Goal: Transaction & Acquisition: Purchase product/service

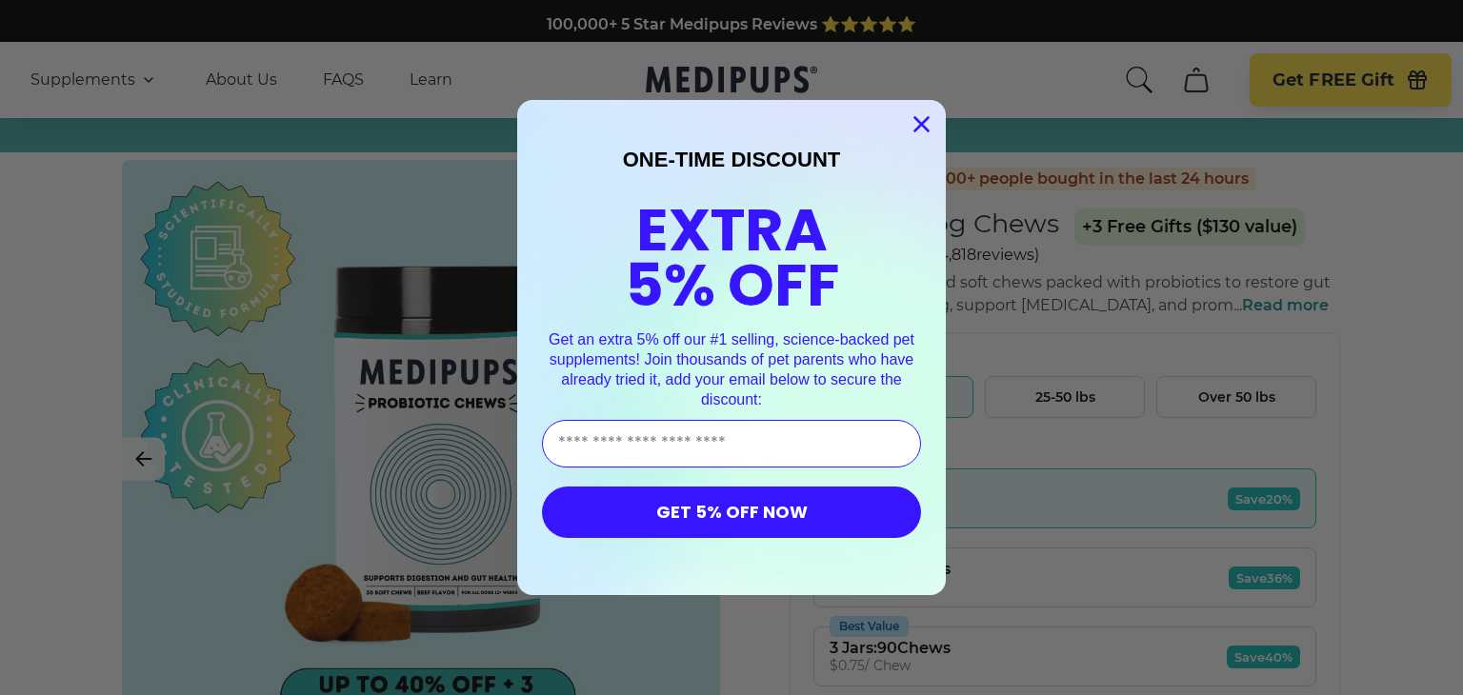
click at [915, 126] on icon "Close dialog" at bounding box center [921, 124] width 13 height 13
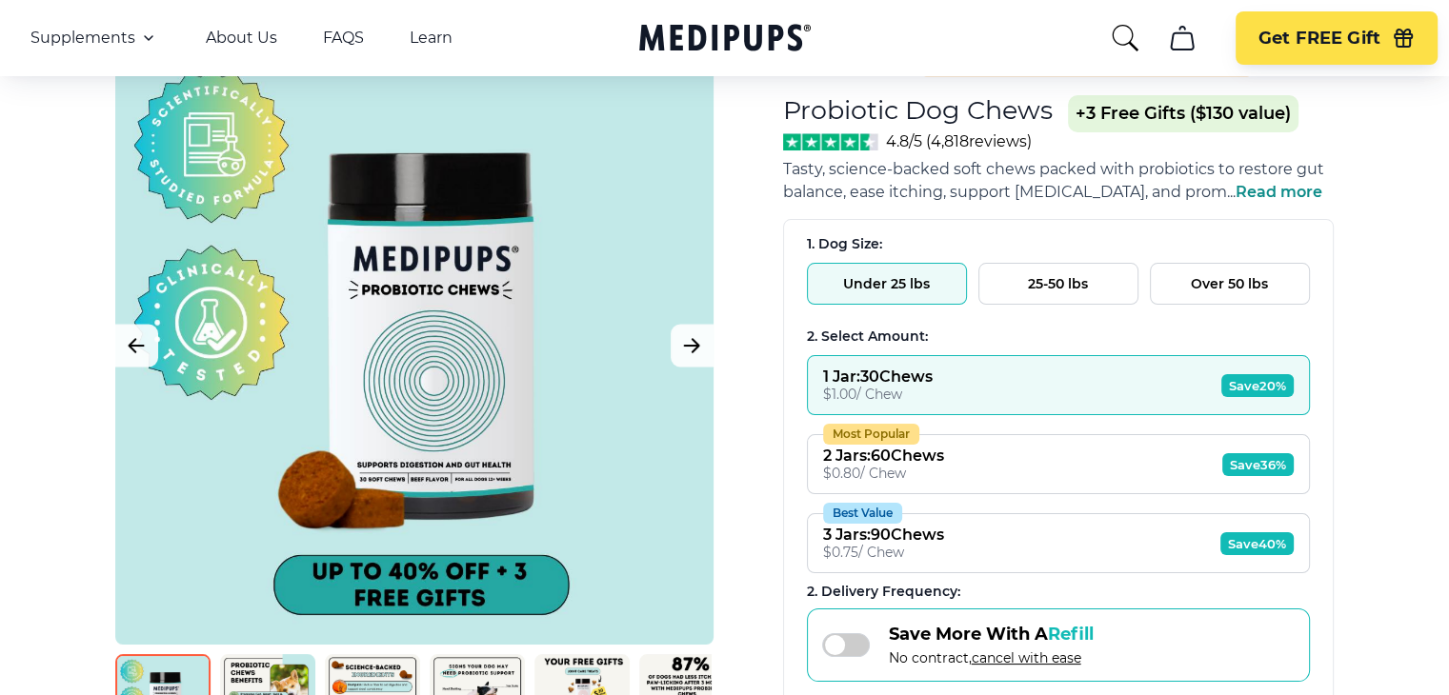
scroll to position [114, 0]
click at [701, 340] on icon "Next Image" at bounding box center [691, 345] width 23 height 24
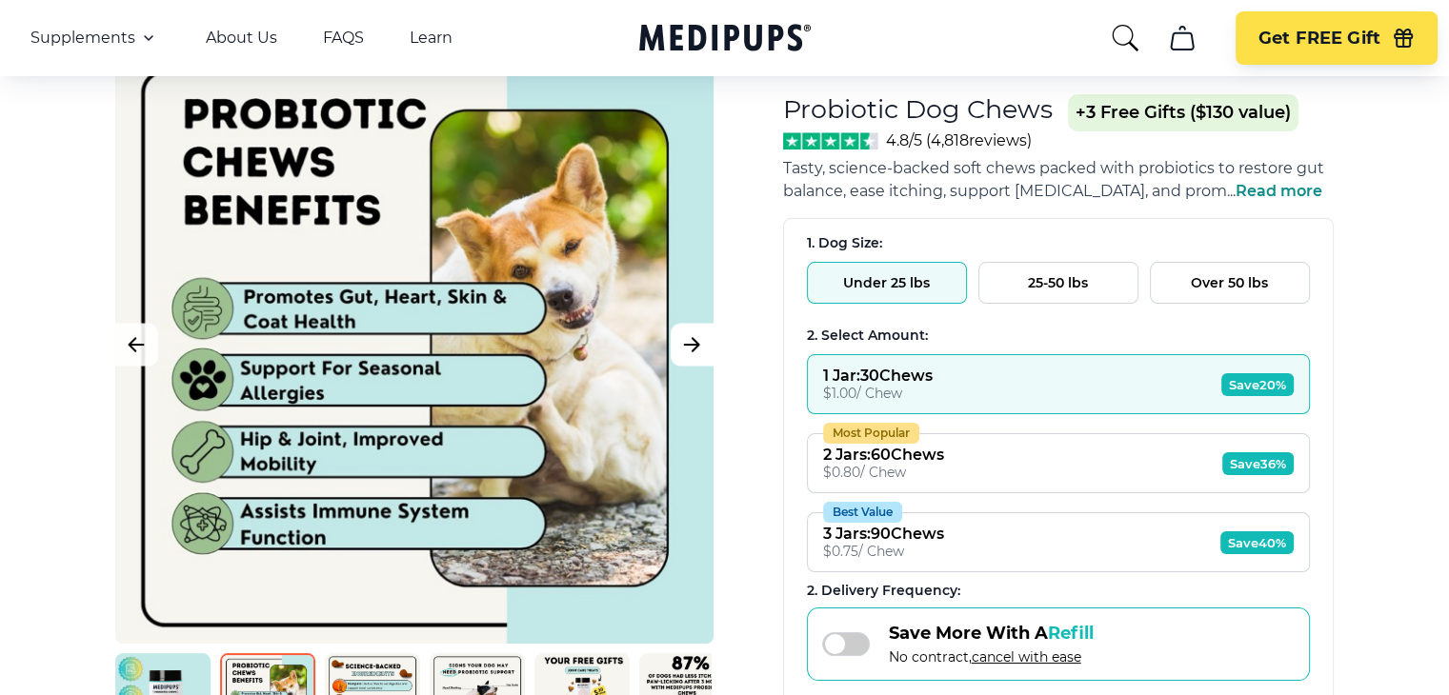
click at [699, 340] on icon "Next Image" at bounding box center [691, 345] width 23 height 24
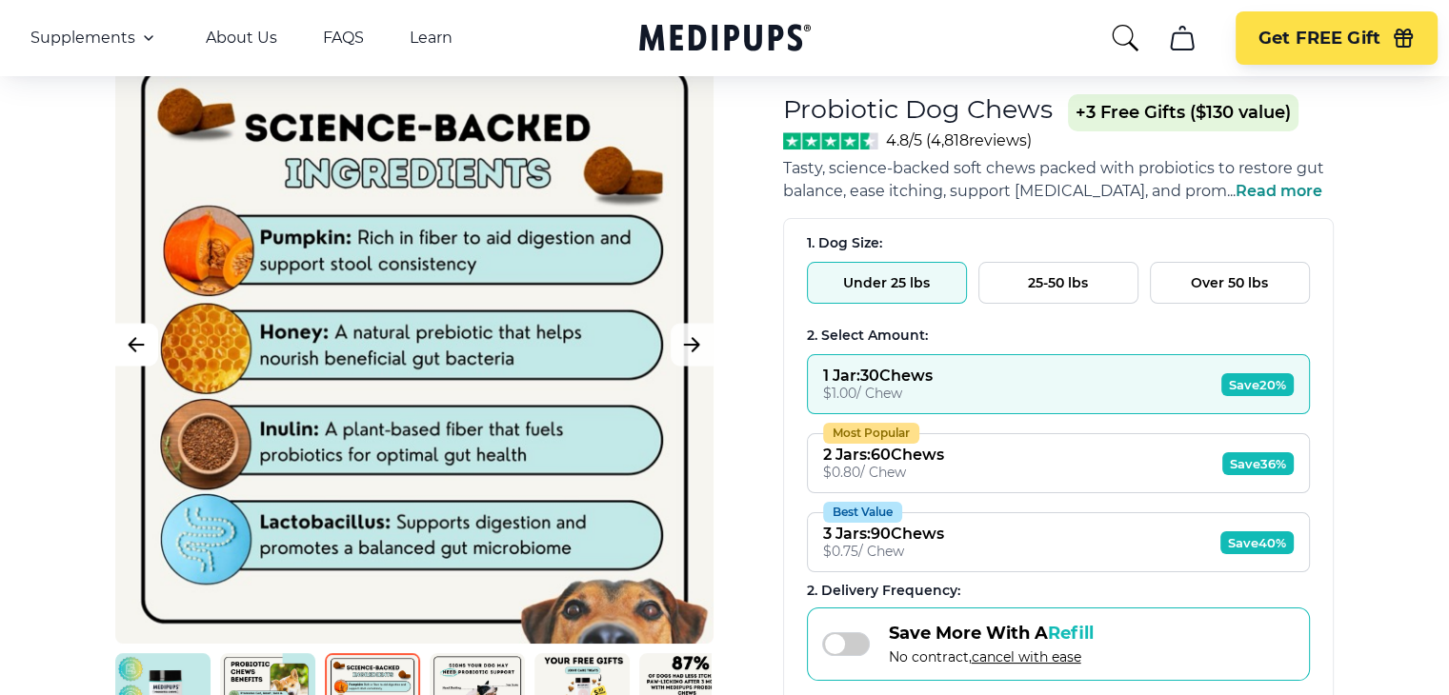
click at [144, 342] on icon "Previous Image" at bounding box center [136, 345] width 23 height 24
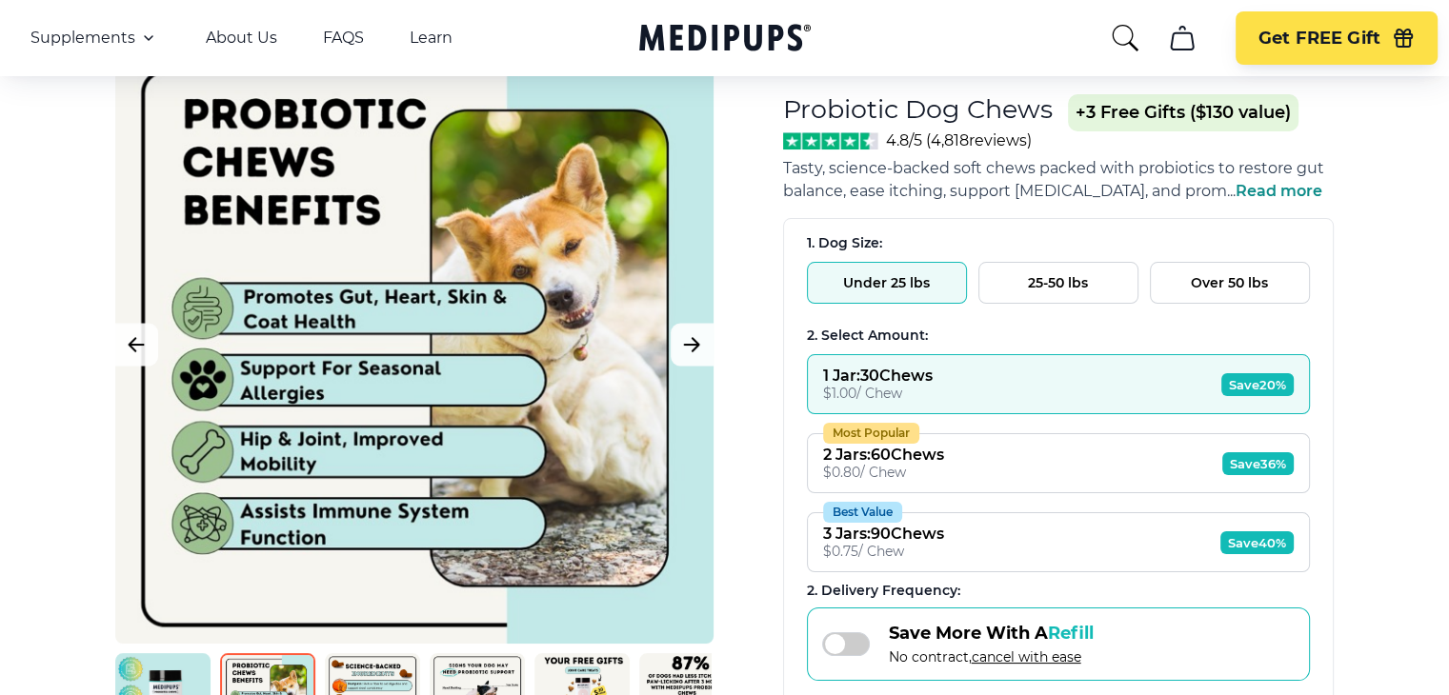
click at [1162, 389] on button "1 Jar : 30 Chews $ 1.00 / Chew Save 20%" at bounding box center [1058, 384] width 503 height 60
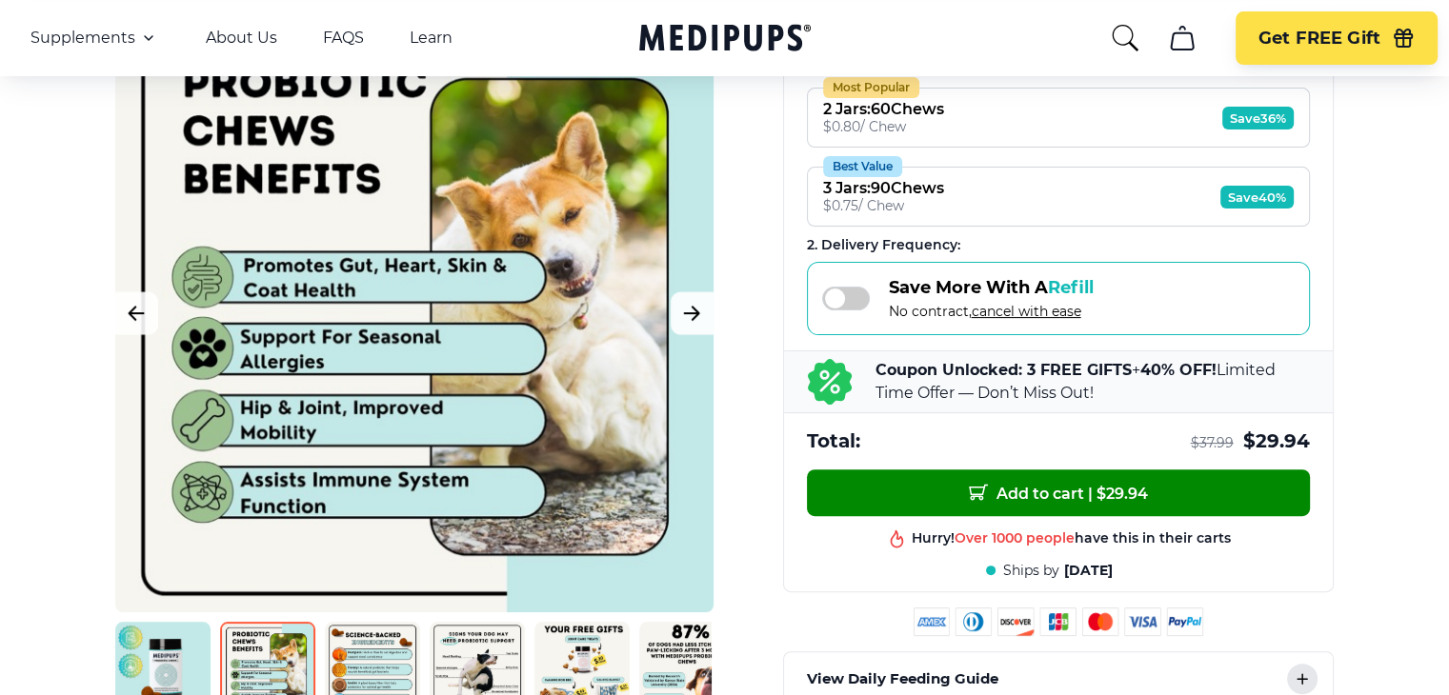
scroll to position [459, 0]
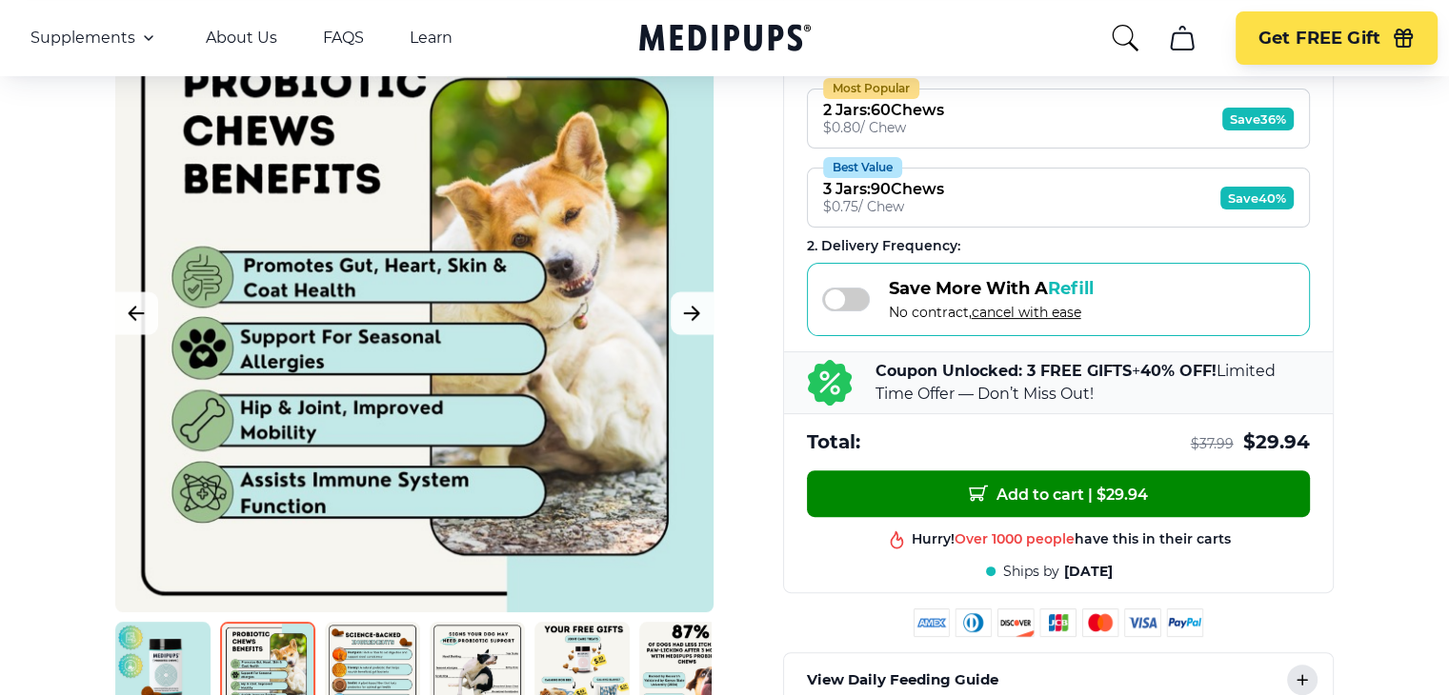
click at [976, 132] on button "Most Popular 2 Jars : 60 Chews $ 0.80 / Chew Save 36%" at bounding box center [1058, 119] width 503 height 60
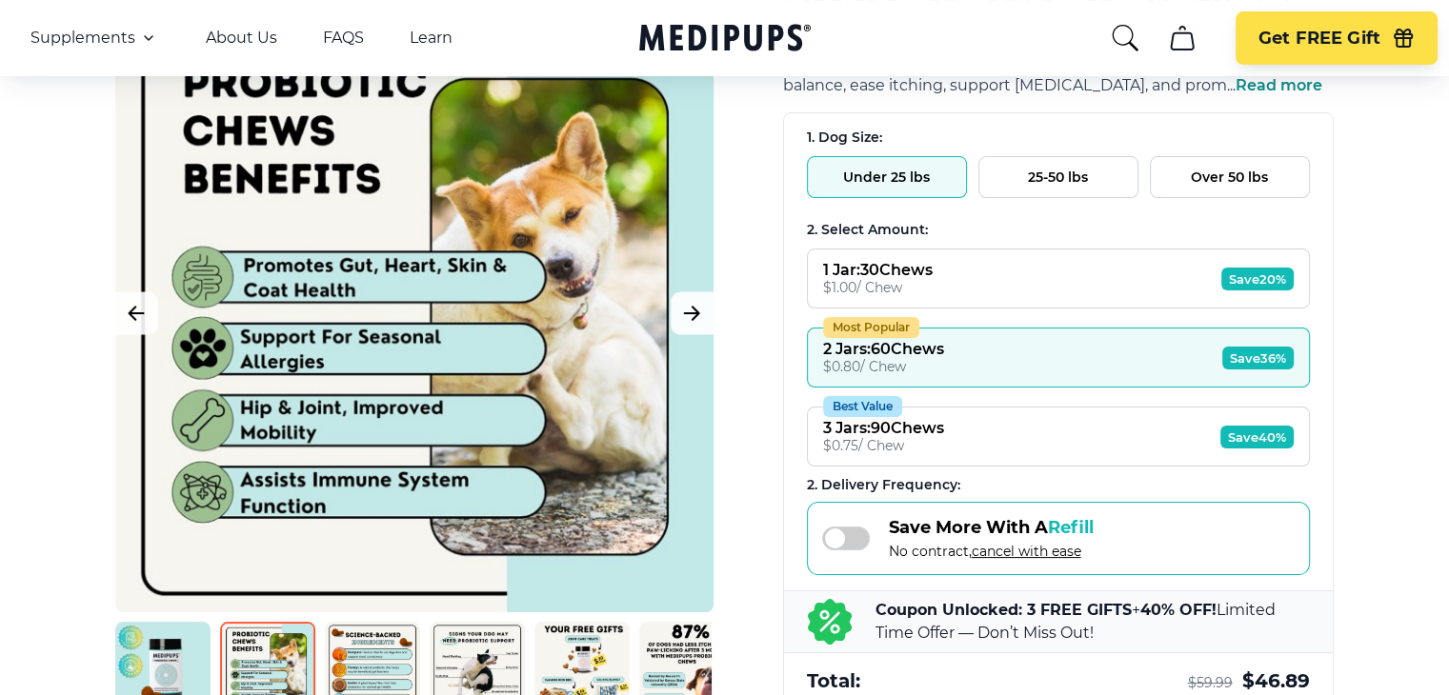
scroll to position [217, 0]
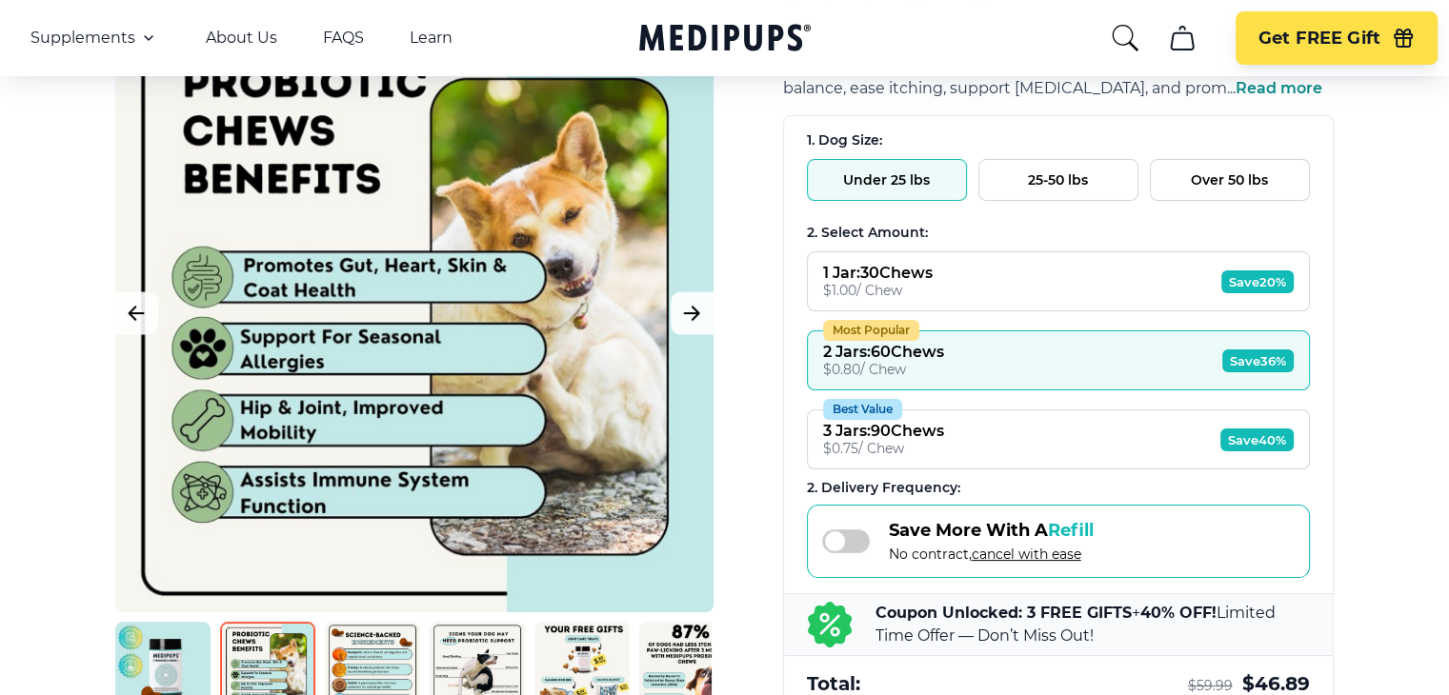
click at [996, 425] on button "Best Value 3 Jars : 90 Chews $ 0.75 / Chew Save 40%" at bounding box center [1058, 440] width 503 height 60
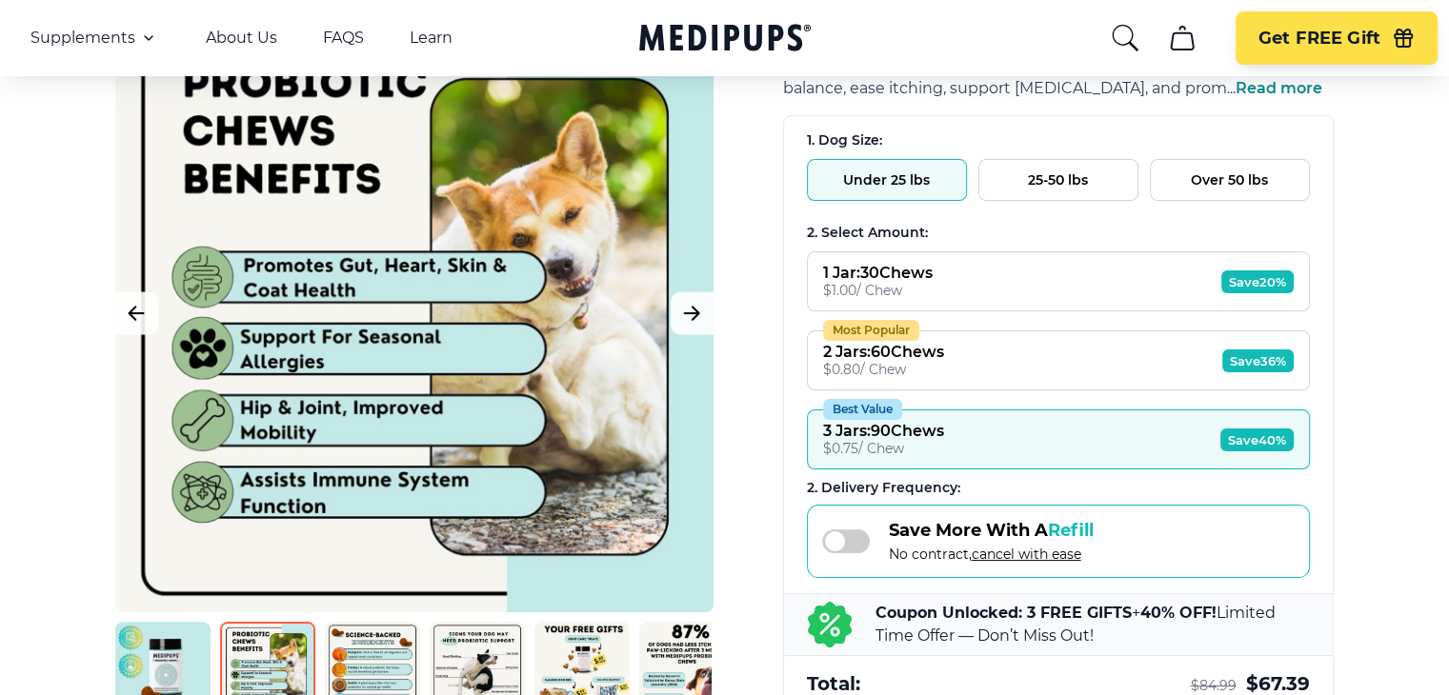
click at [928, 367] on div "$ 0.80 / Chew" at bounding box center [883, 369] width 121 height 17
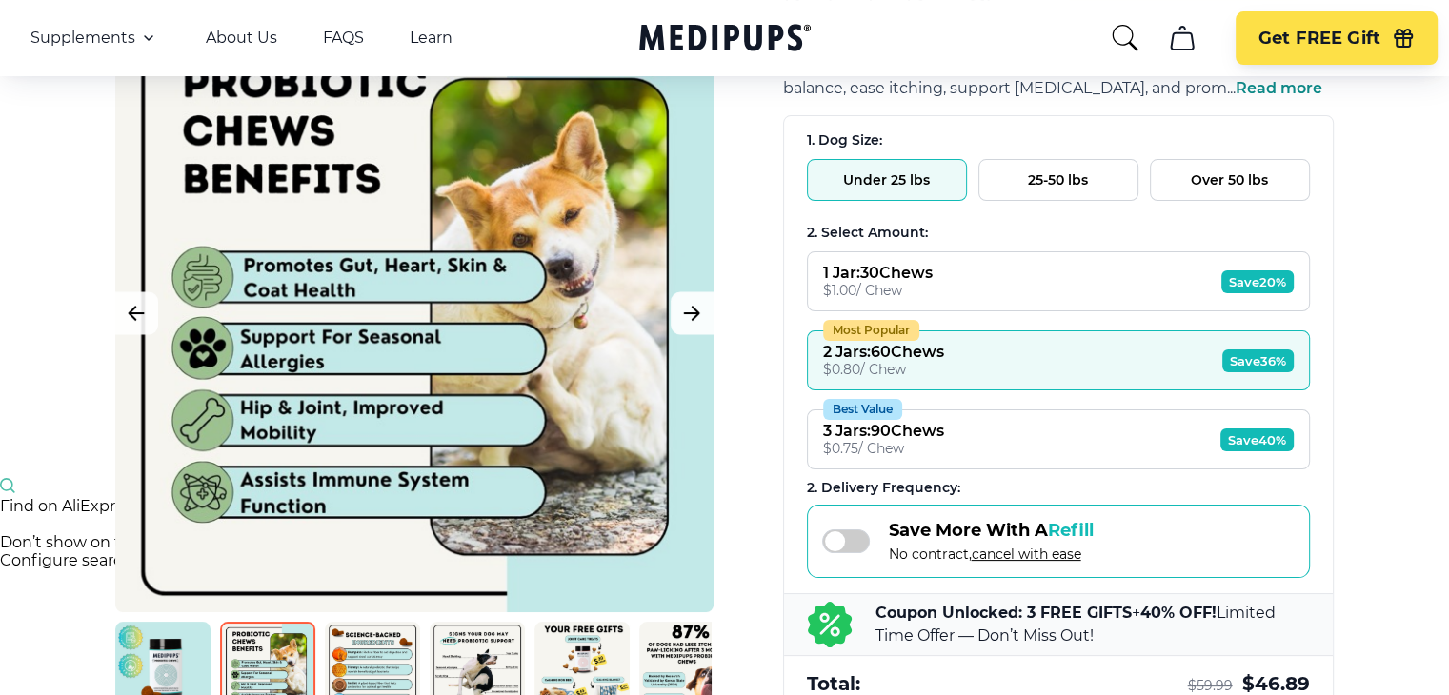
click at [584, 637] on img at bounding box center [581, 669] width 95 height 95
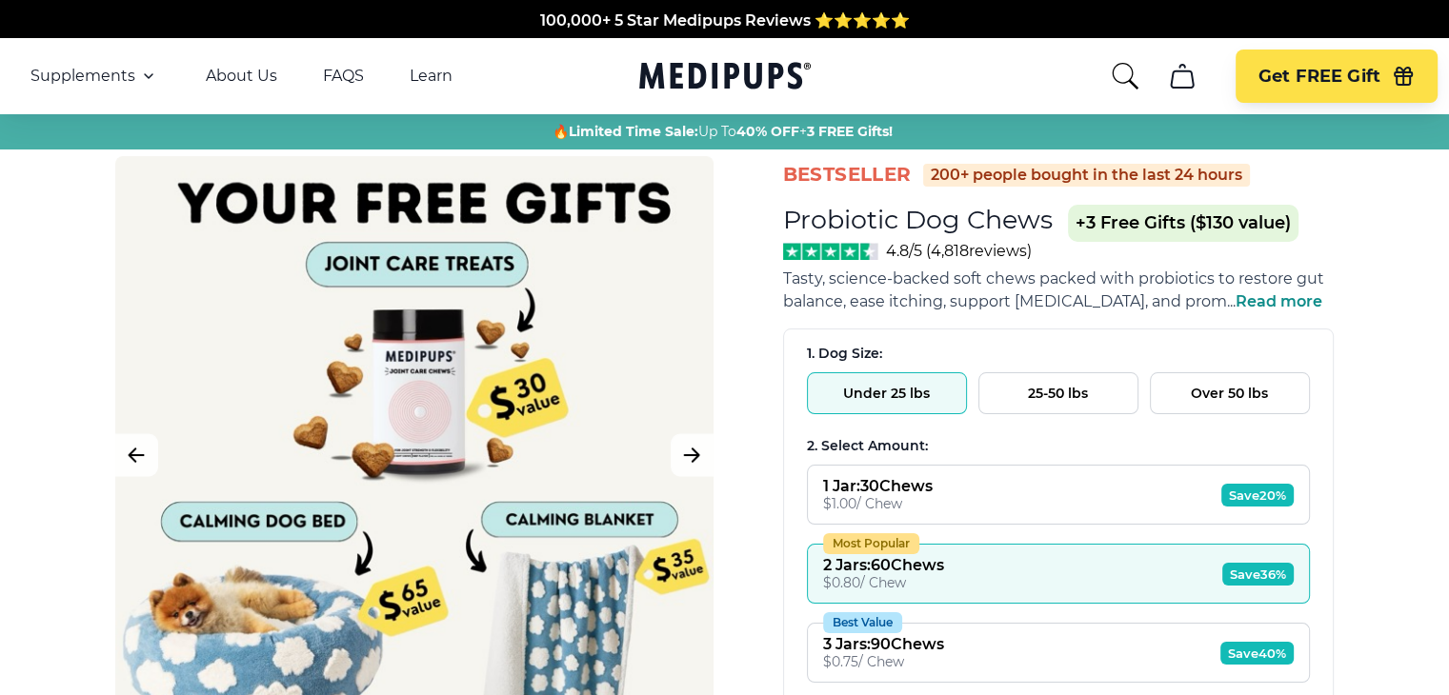
scroll to position [0, 0]
